Goal: Communication & Community: Answer question/provide support

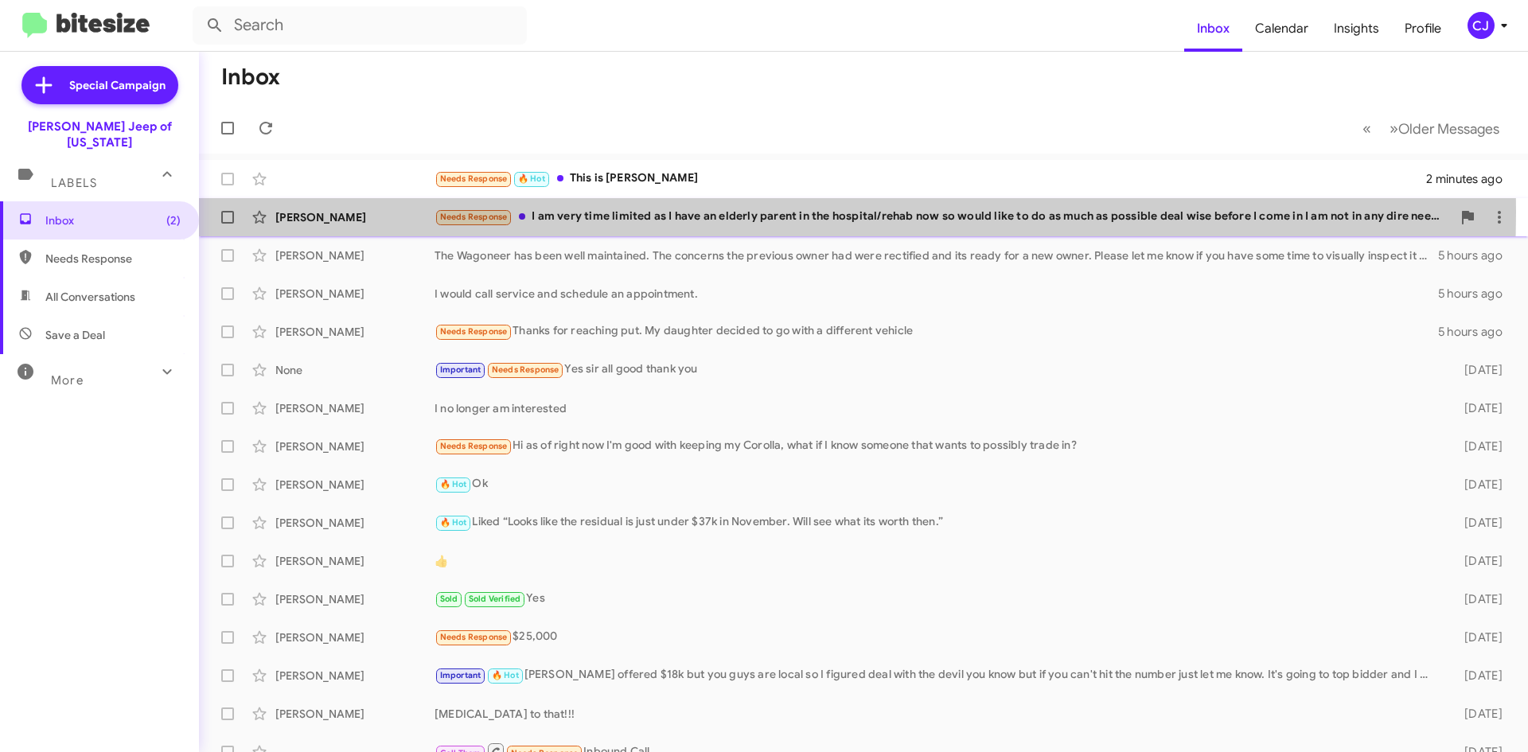
click at [669, 212] on div "Needs Response I am very time limited as I have an elderly parent in the hospit…" at bounding box center [942, 217] width 1017 height 18
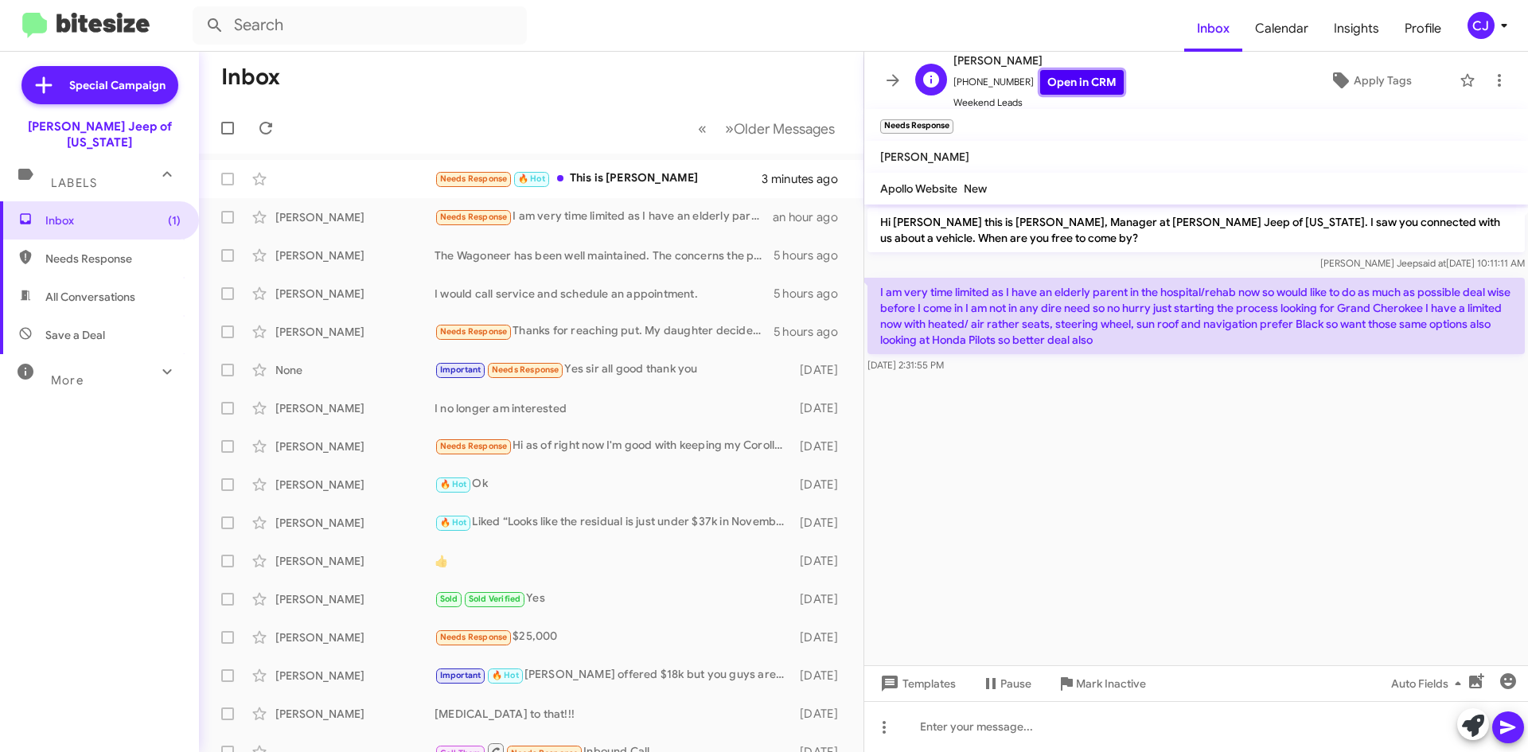
click at [1073, 79] on link "Open in CRM" at bounding box center [1082, 82] width 84 height 25
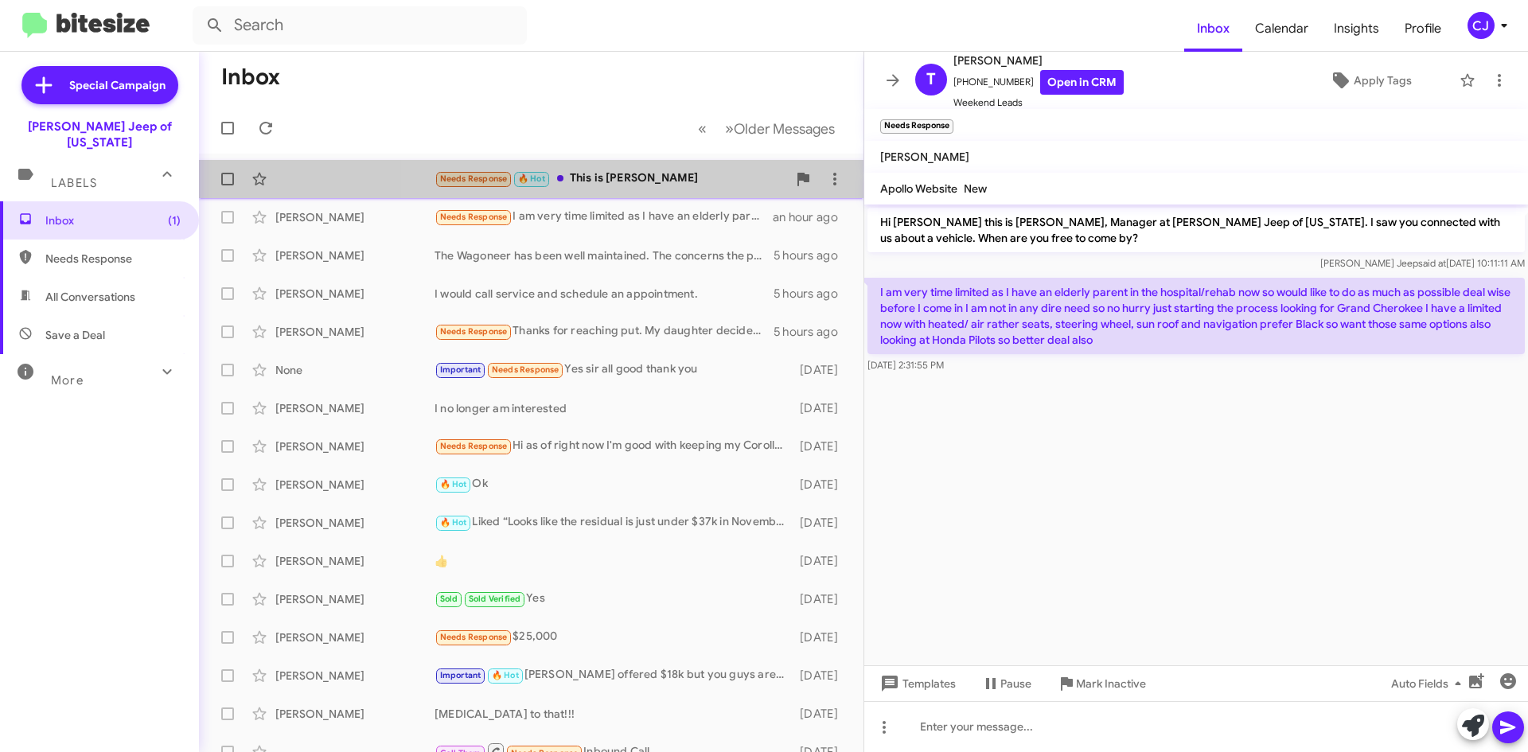
click at [679, 173] on div "Needs Response 🔥 Hot This is [PERSON_NAME]" at bounding box center [610, 178] width 352 height 18
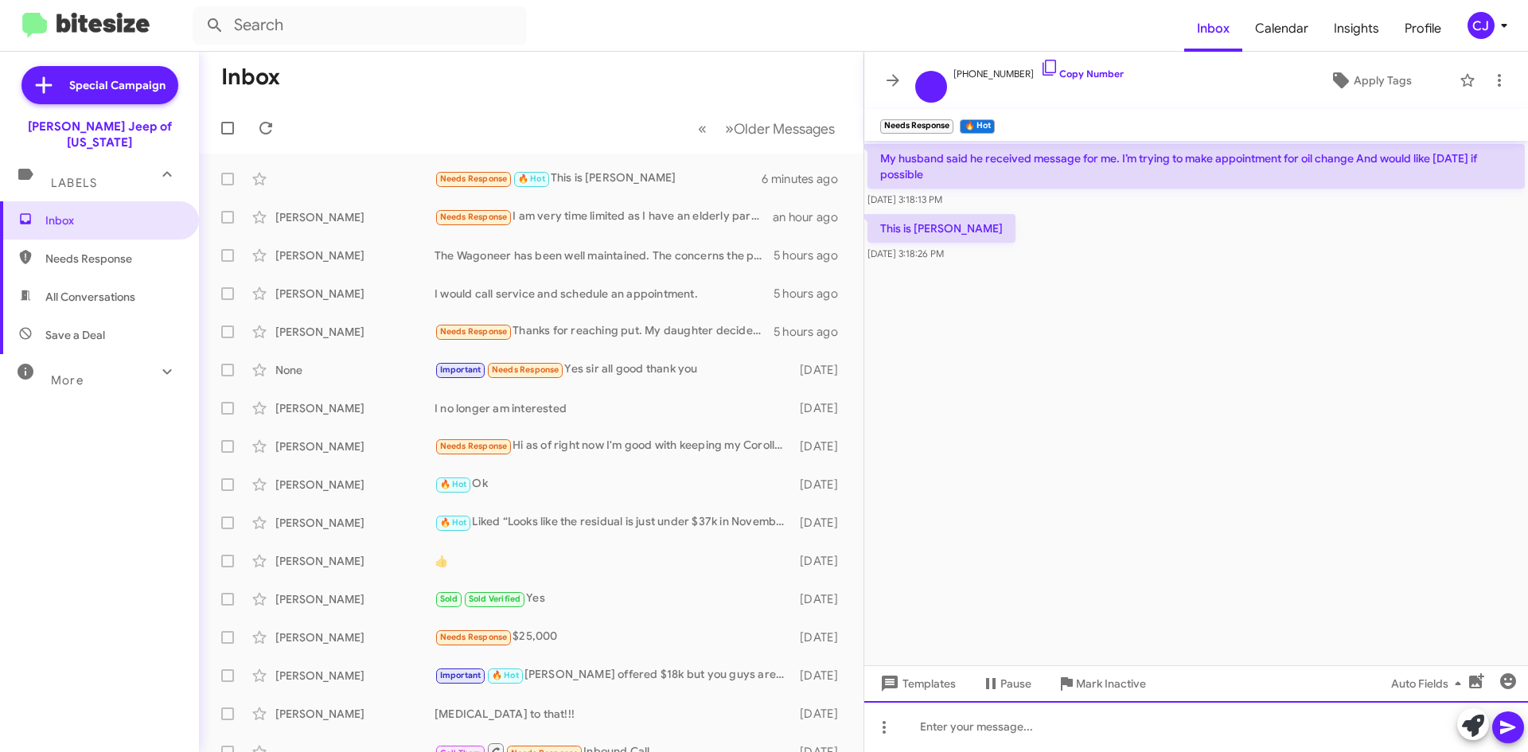
click at [940, 720] on div at bounding box center [1196, 726] width 664 height 51
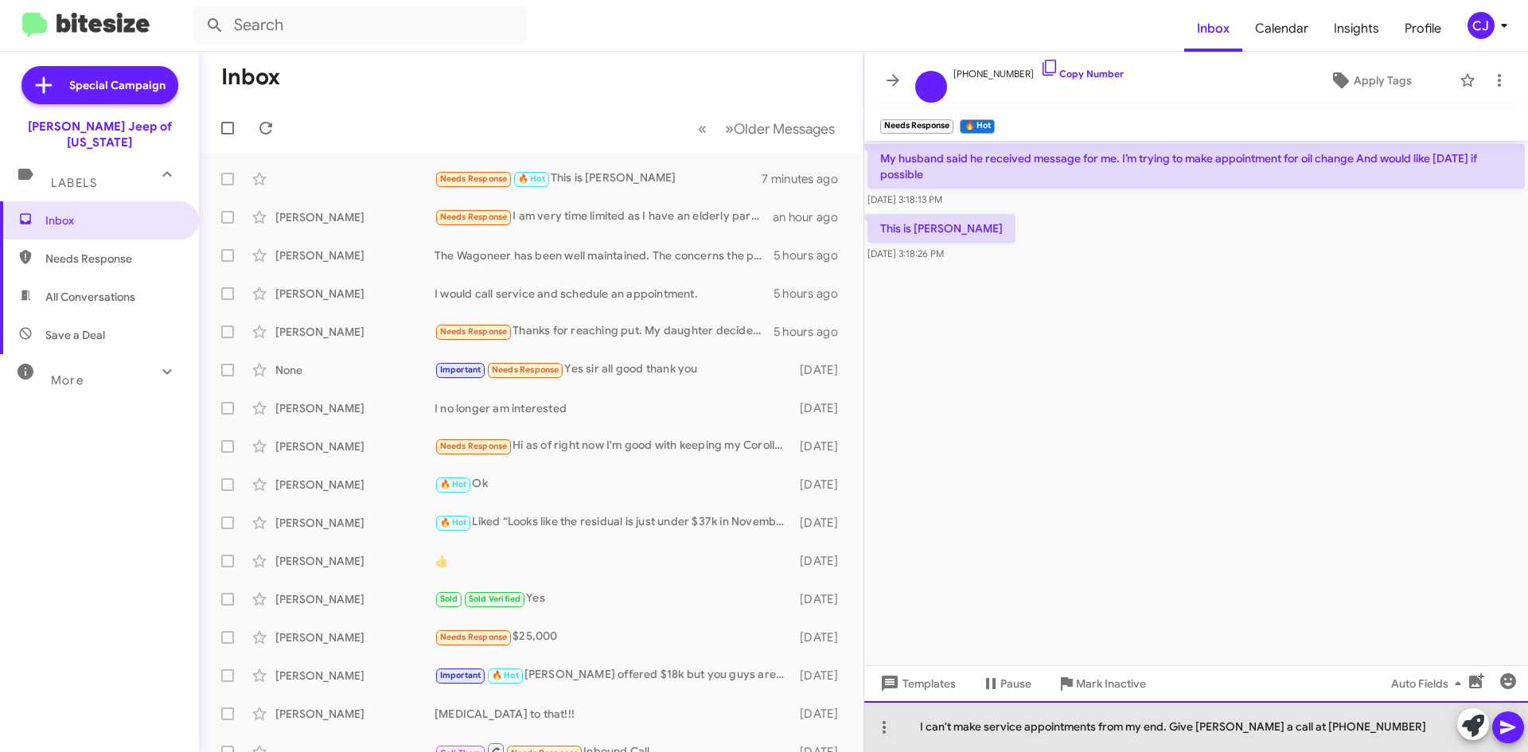
click at [1305, 729] on div "I can't make service appointments from my end. Give [PERSON_NAME] a call at [PH…" at bounding box center [1196, 726] width 664 height 51
click at [1378, 733] on div "I can't make service appointments from my end. Give [PERSON_NAME] a call at [PH…" at bounding box center [1196, 726] width 664 height 51
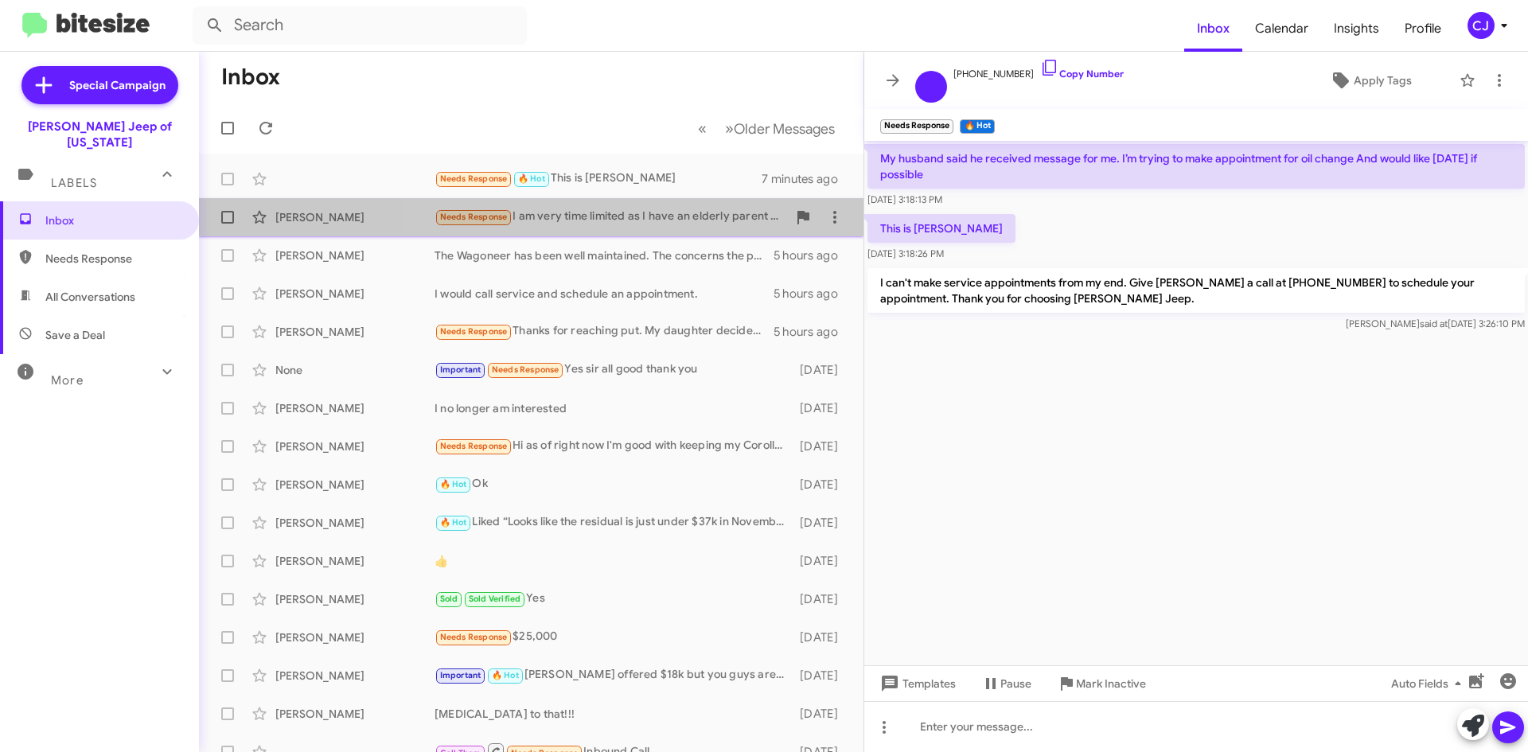
click at [678, 213] on div "Needs Response I am very time limited as I have an elderly parent in the hospit…" at bounding box center [610, 217] width 352 height 18
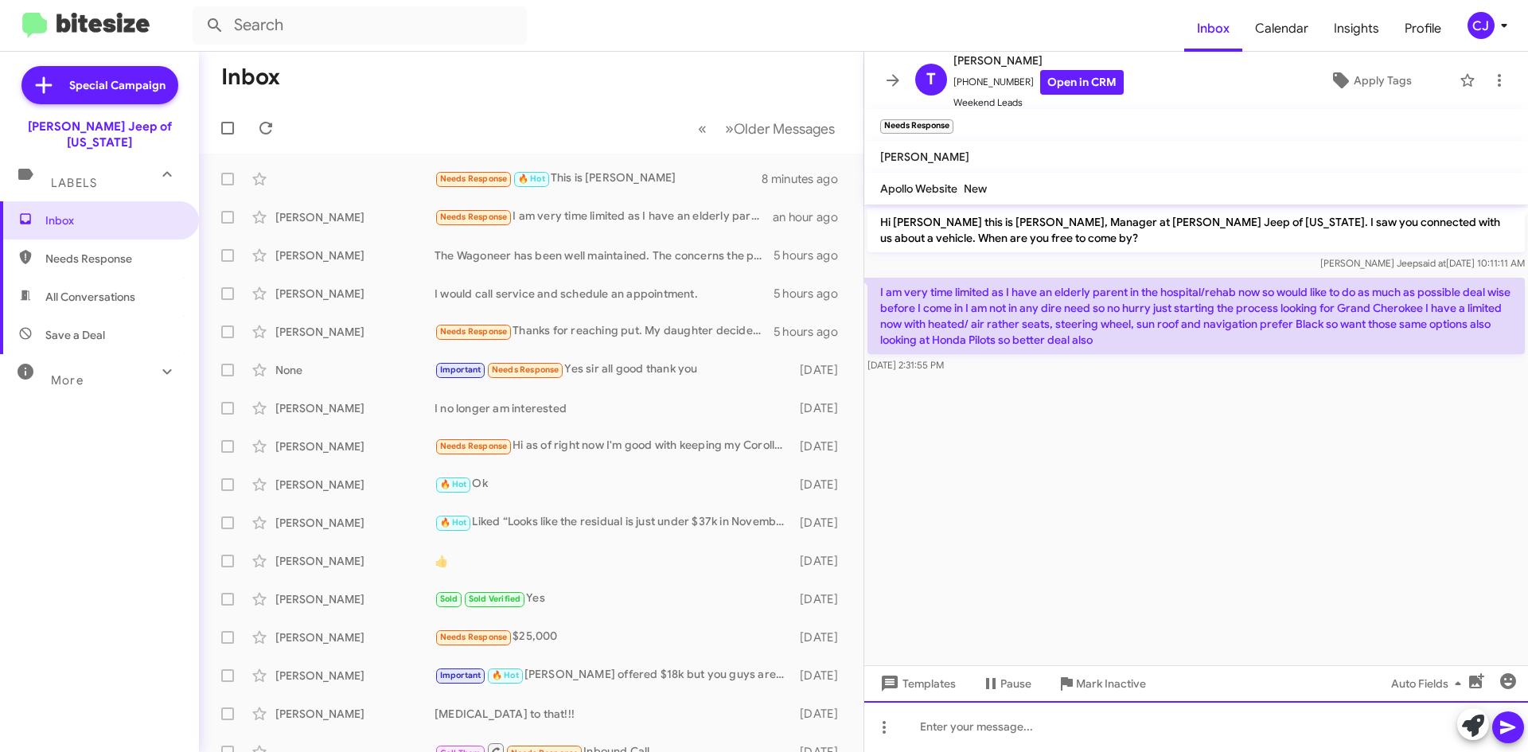
click at [971, 722] on div at bounding box center [1196, 726] width 664 height 51
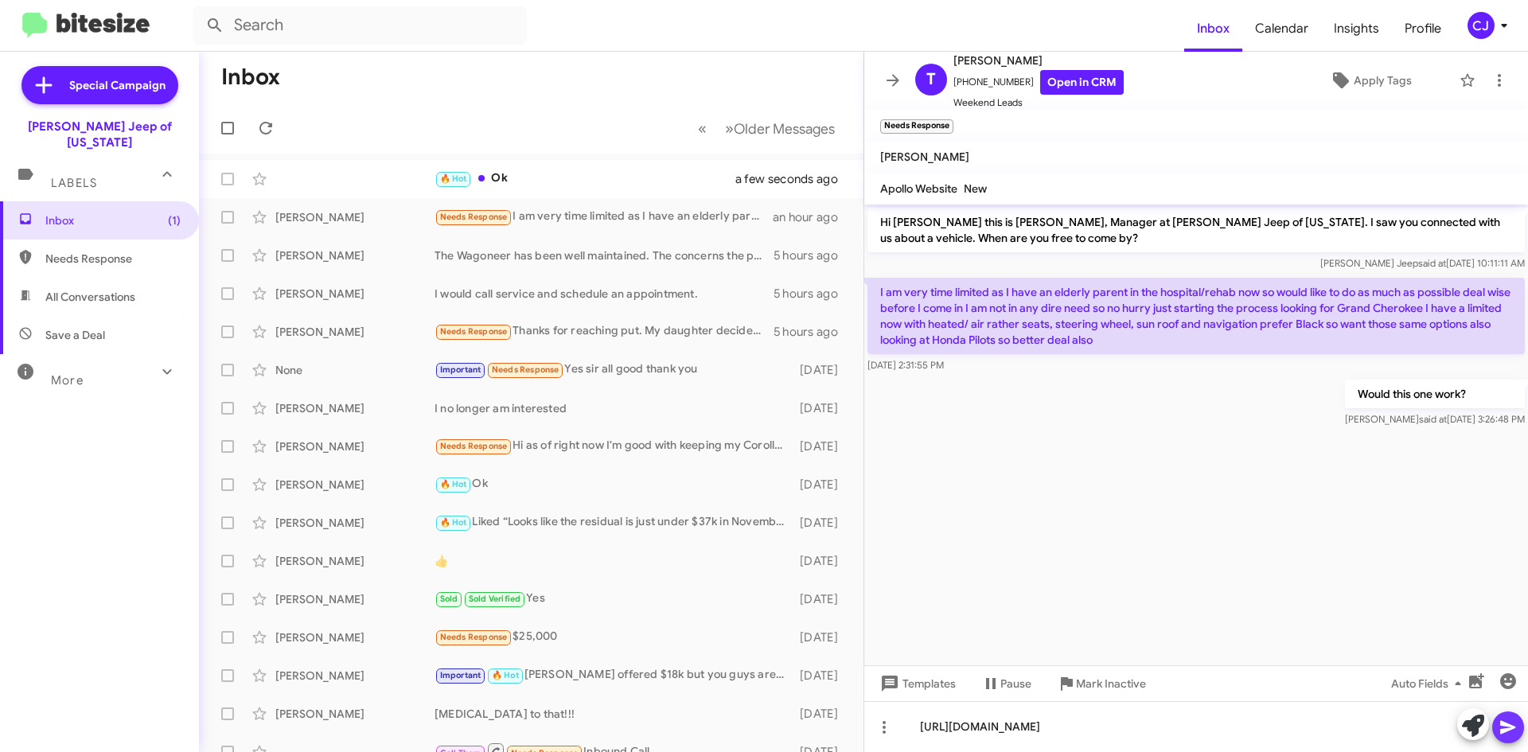
click at [1513, 728] on icon at bounding box center [1507, 728] width 15 height 14
click at [675, 174] on div "🔥 Hot Ok" at bounding box center [610, 178] width 352 height 18
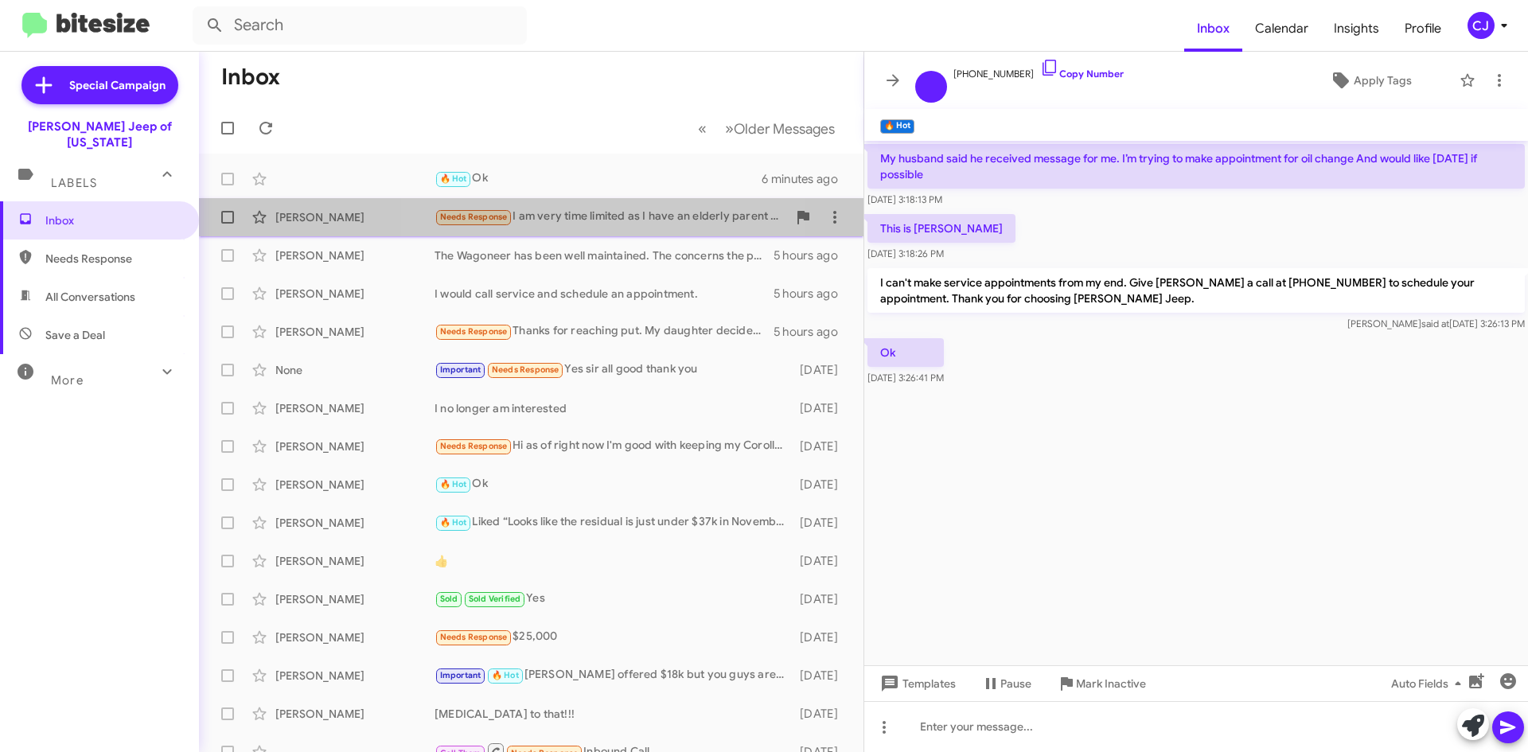
click at [588, 212] on div "Needs Response I am very time limited as I have an elderly parent in the hospit…" at bounding box center [610, 217] width 352 height 18
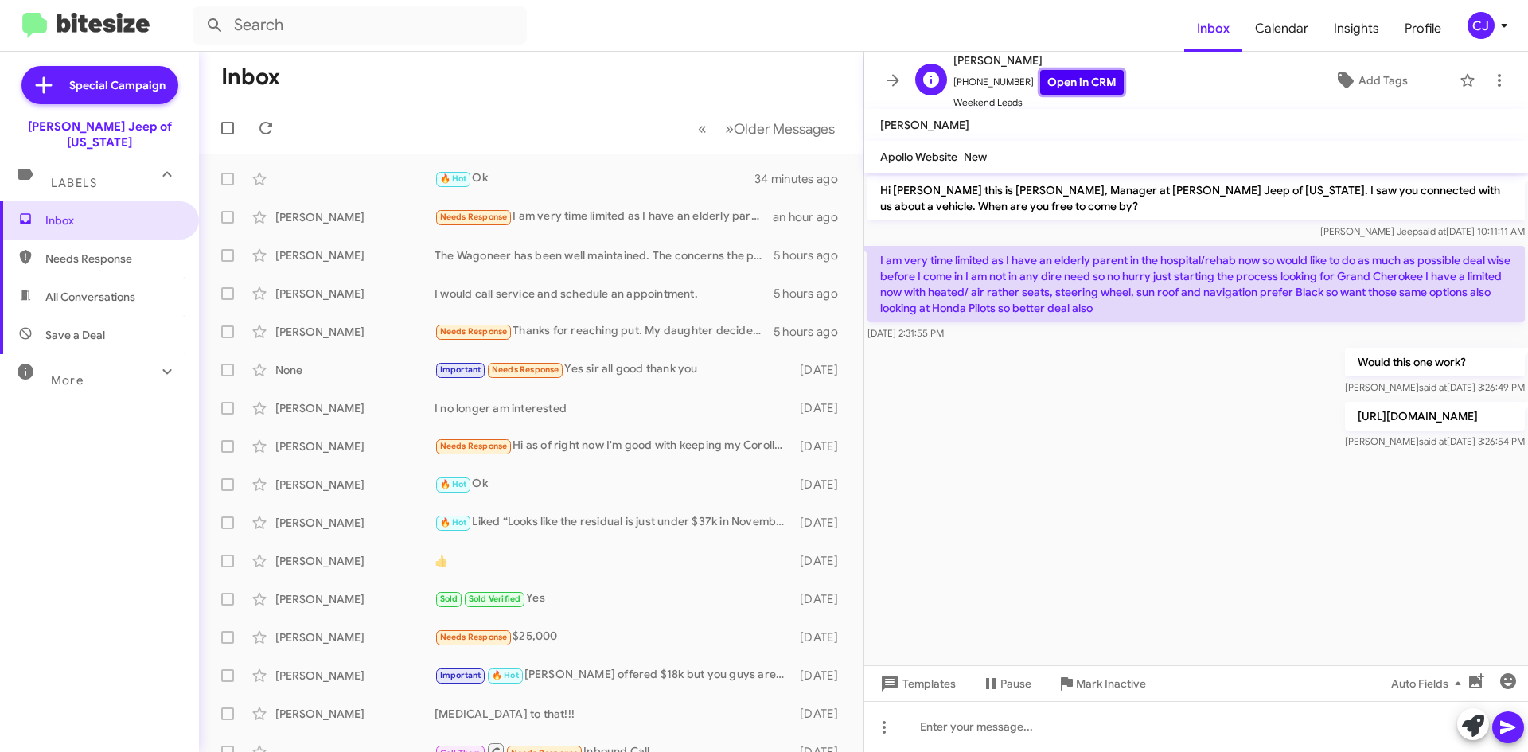
click at [1080, 78] on link "Open in CRM" at bounding box center [1082, 82] width 84 height 25
